Goal: Communication & Community: Answer question/provide support

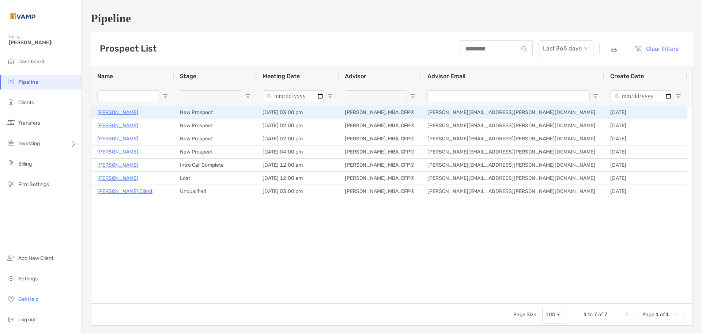
click at [113, 109] on p "Jim Partsch" at bounding box center [117, 112] width 41 height 9
click at [119, 114] on p "[PERSON_NAME]" at bounding box center [117, 112] width 41 height 9
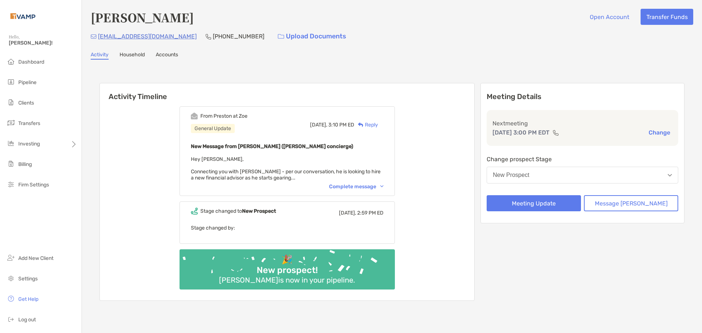
click at [366, 184] on div "Complete message" at bounding box center [356, 187] width 55 height 6
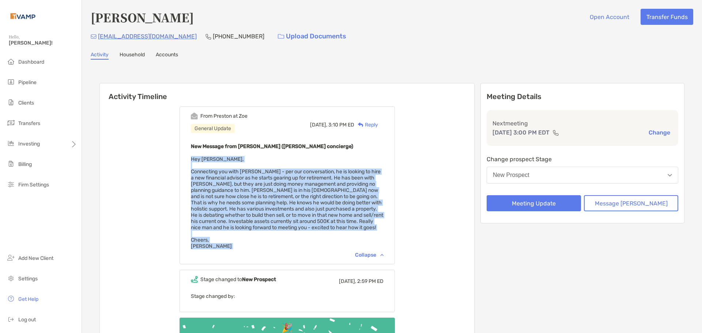
drag, startPoint x: 250, startPoint y: 252, endPoint x: 187, endPoint y: 161, distance: 110.7
click at [187, 161] on div "From Preston at Zoe General Update Today, 3:10 PM ED Reply New Message from Pre…" at bounding box center [287, 235] width 375 height 268
copy span "Hey Andrew, Connecting you with Jim - per our conversation, he is looking to hi…"
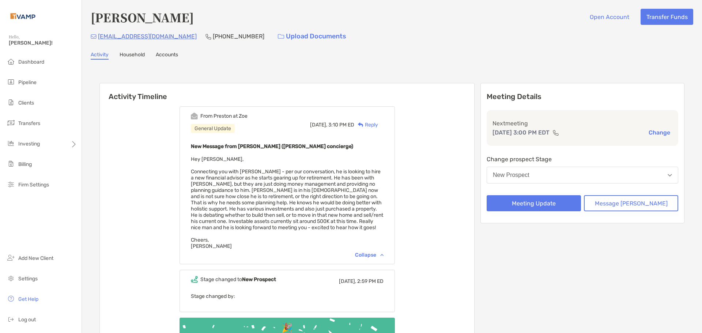
click at [378, 123] on div "Reply" at bounding box center [366, 125] width 24 height 8
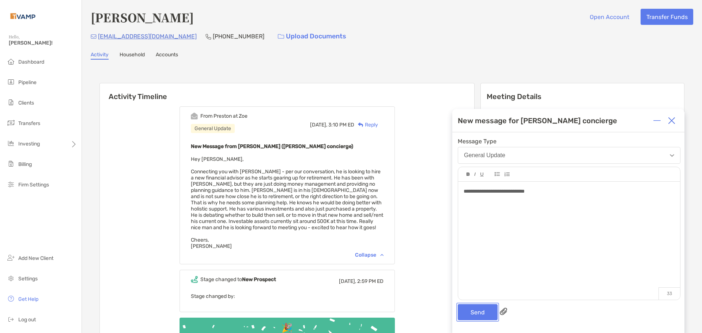
click at [473, 305] on button "Send" at bounding box center [478, 312] width 40 height 16
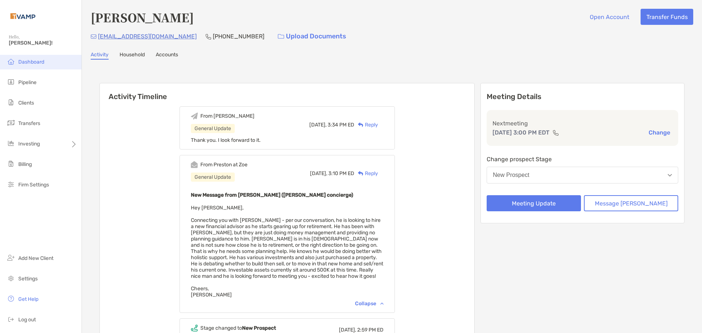
click at [25, 58] on li "Dashboard" at bounding box center [41, 62] width 82 height 15
click at [26, 80] on span "Pipeline" at bounding box center [27, 82] width 18 height 6
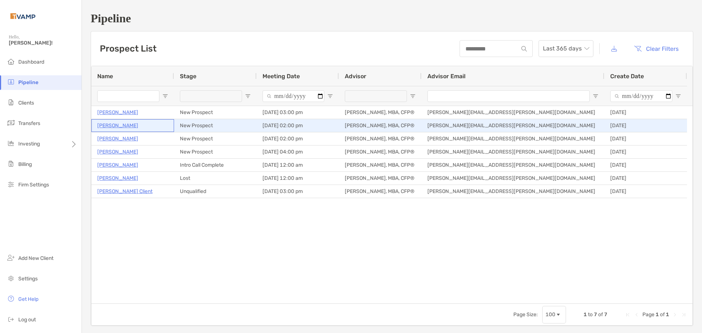
click at [109, 124] on p "Shania Dunn" at bounding box center [117, 125] width 41 height 9
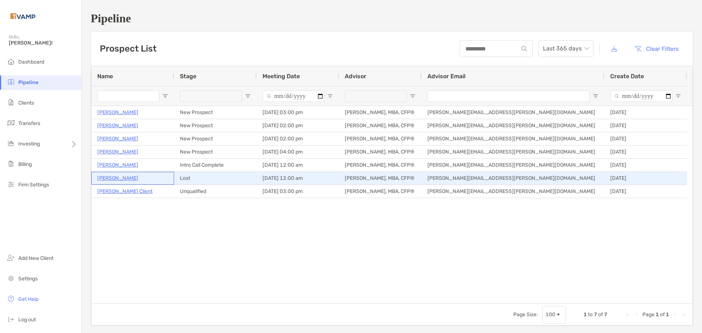
click at [111, 176] on p "Kanwal Singh" at bounding box center [117, 178] width 41 height 9
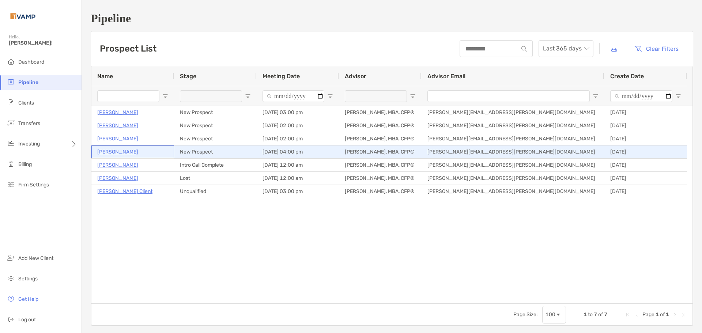
click at [115, 152] on p "[PERSON_NAME]" at bounding box center [117, 151] width 41 height 9
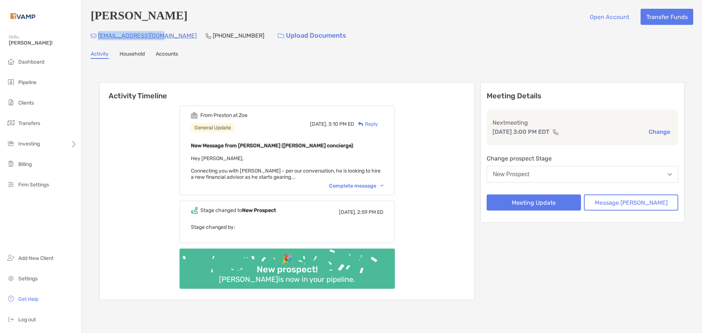
drag, startPoint x: 159, startPoint y: 40, endPoint x: 97, endPoint y: 37, distance: 62.2
click at [97, 37] on div "jcpartsch@gmail.com (716) 990-6052 Upload Documents" at bounding box center [392, 36] width 603 height 16
copy p "jcpartsch@gmail.com"
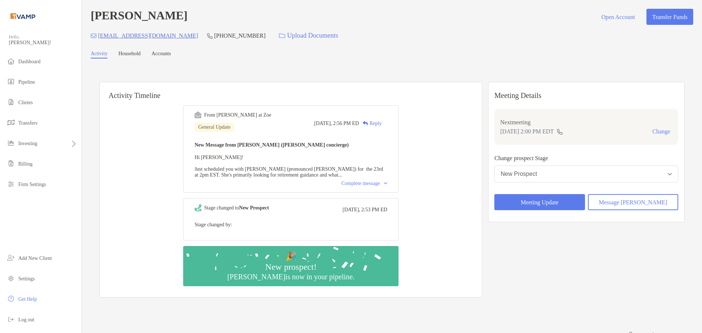
click at [363, 187] on div "Complete message" at bounding box center [365, 184] width 46 height 6
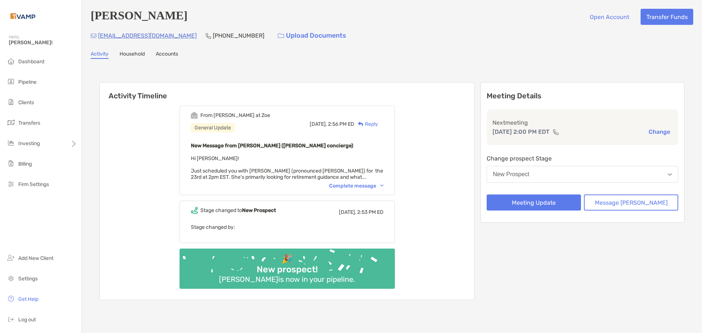
click at [371, 189] on div "Complete message" at bounding box center [356, 186] width 55 height 6
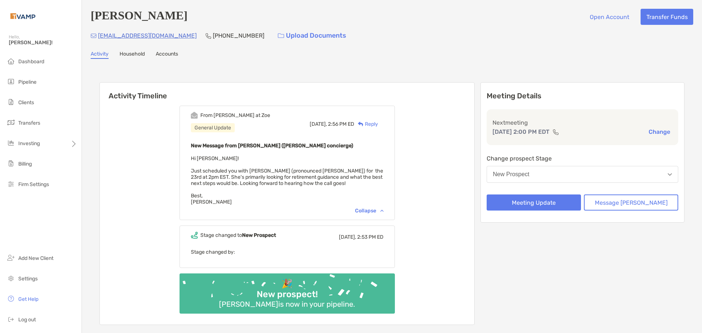
click at [378, 125] on div "Reply" at bounding box center [366, 124] width 24 height 8
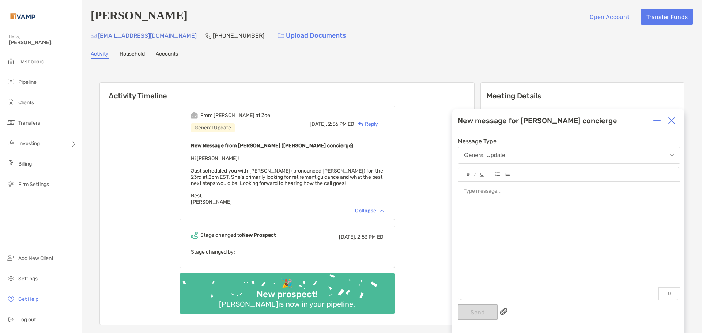
click at [504, 218] on div at bounding box center [569, 237] width 222 height 111
click at [484, 310] on button "Send" at bounding box center [478, 312] width 40 height 16
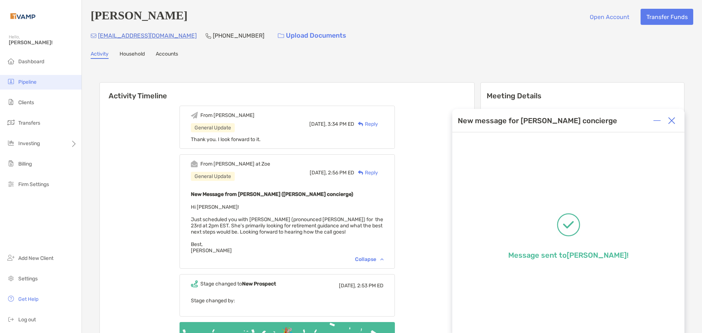
click at [34, 80] on span "Pipeline" at bounding box center [27, 82] width 18 height 6
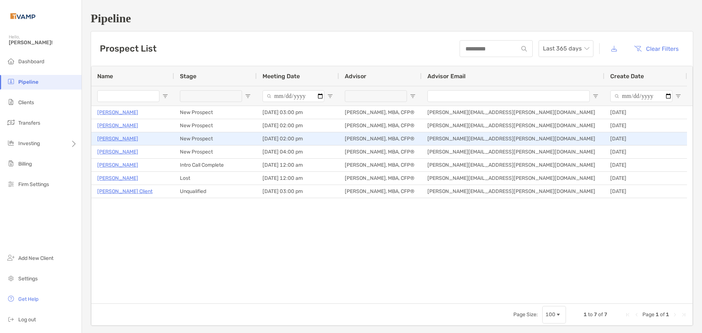
click at [110, 136] on p "Blair Frisbie" at bounding box center [117, 138] width 41 height 9
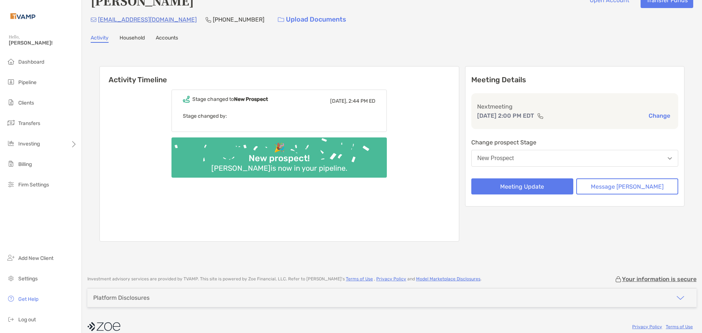
scroll to position [26, 0]
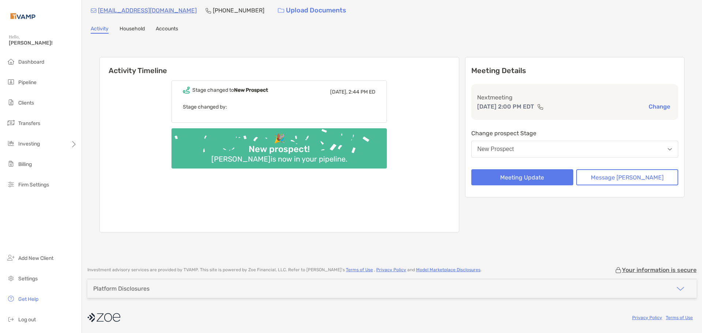
click at [313, 153] on div "New prospect!" at bounding box center [279, 149] width 67 height 11
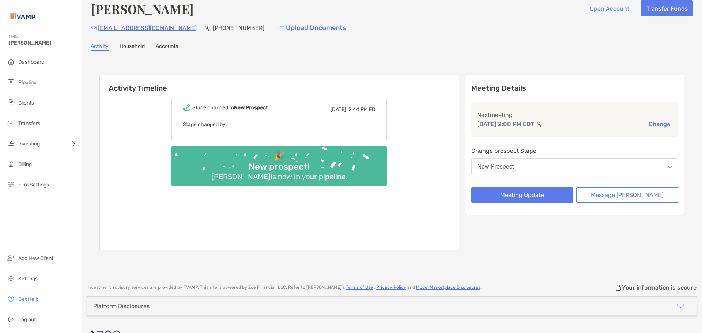
scroll to position [0, 0]
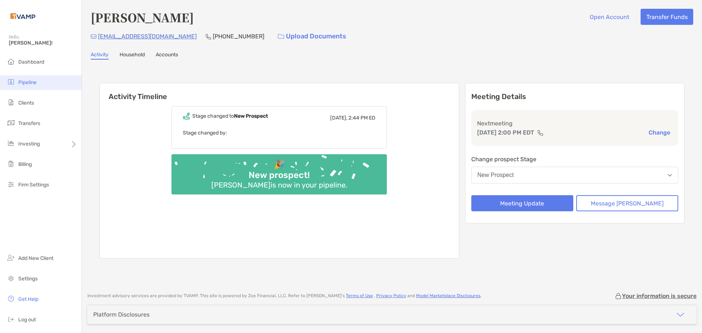
click at [21, 80] on span "Pipeline" at bounding box center [27, 82] width 18 height 6
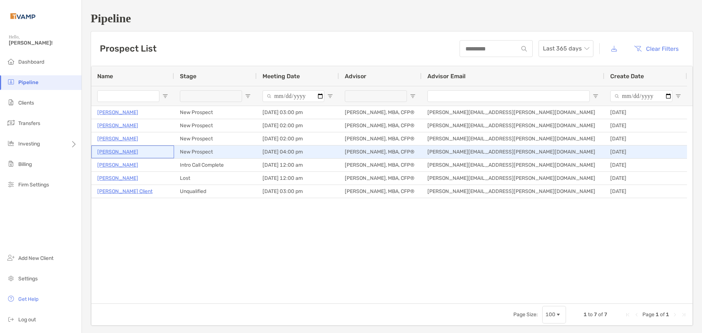
click at [116, 154] on p "[PERSON_NAME]" at bounding box center [117, 151] width 41 height 9
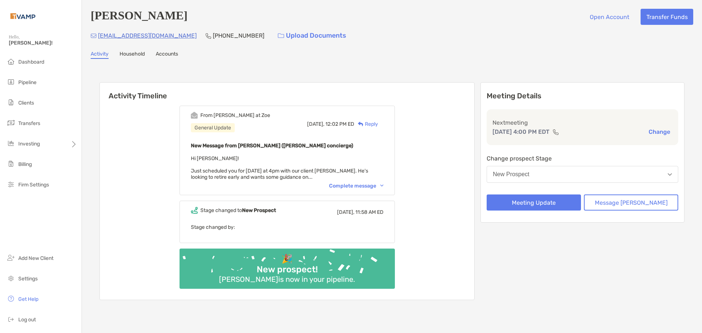
click at [358, 188] on div "Complete message" at bounding box center [356, 186] width 55 height 6
click at [377, 186] on div "Complete message" at bounding box center [356, 186] width 55 height 6
